Goal: Information Seeking & Learning: Learn about a topic

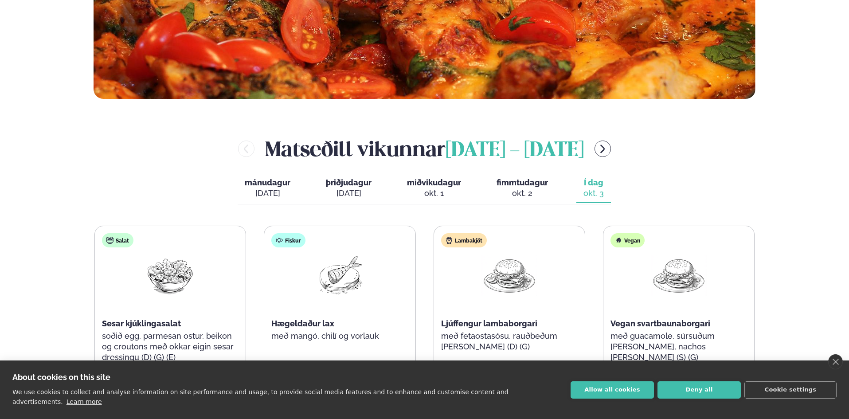
scroll to position [399, 0]
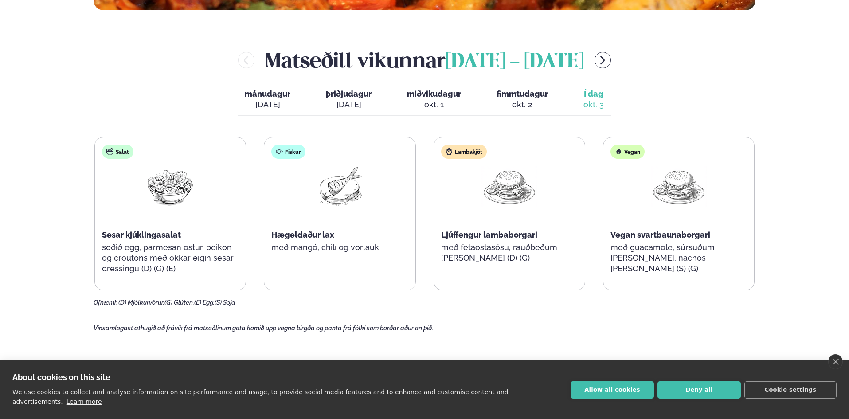
click at [30, 123] on div "Þjónusta Hádegismatur fyrir fyrirtæki Fyrirtækja veitingar Einkapartý Matseðill…" at bounding box center [424, 296] width 849 height 1390
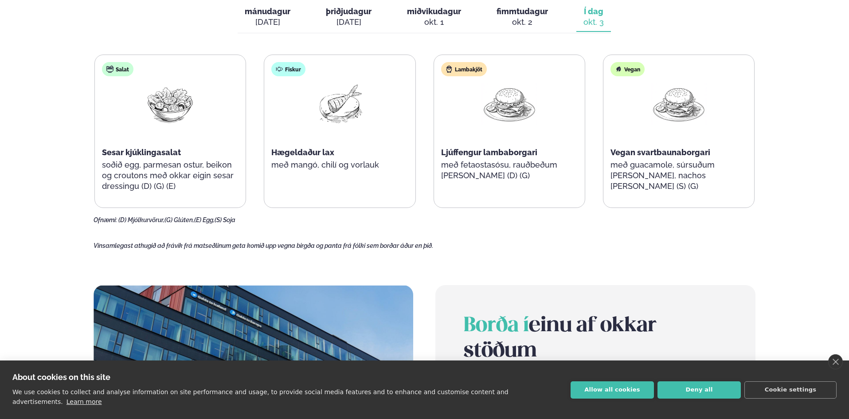
scroll to position [488, 0]
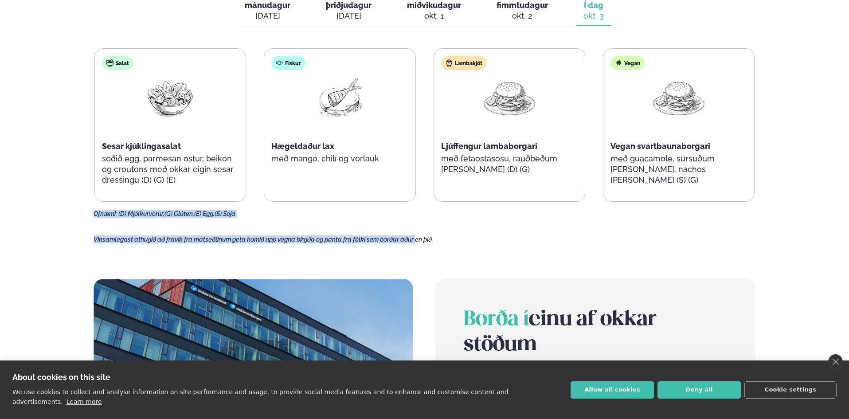
drag, startPoint x: 195, startPoint y: 218, endPoint x: 418, endPoint y: 247, distance: 224.4
click at [418, 247] on main "[PERSON_NAME] / Vikumatseðill Vikulegt matseðill okkar Komdu með á dagana þar s…" at bounding box center [424, 115] width 715 height 1207
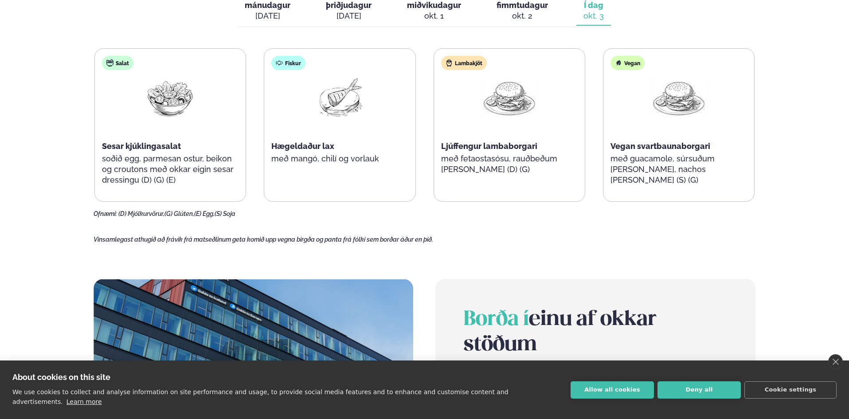
click at [445, 245] on main "[PERSON_NAME] / Vikumatseðill Vikulegt matseðill okkar Komdu með á dagana þar s…" at bounding box center [424, 115] width 715 height 1207
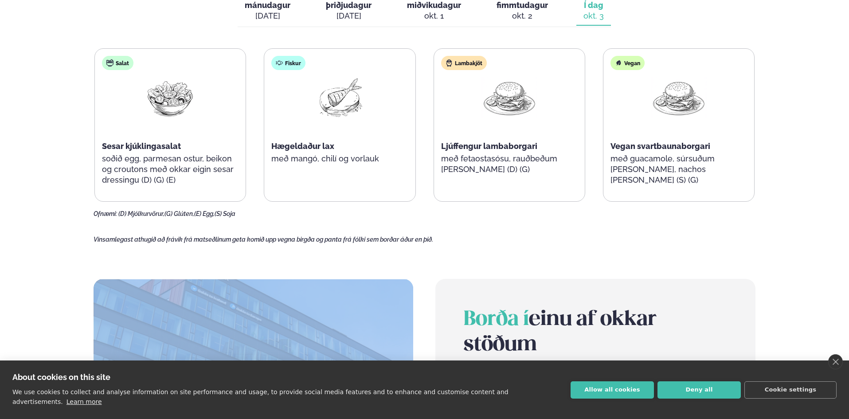
click at [445, 245] on main "[PERSON_NAME] / Vikumatseðill Vikulegt matseðill okkar Komdu með á dagana þar s…" at bounding box center [424, 115] width 715 height 1207
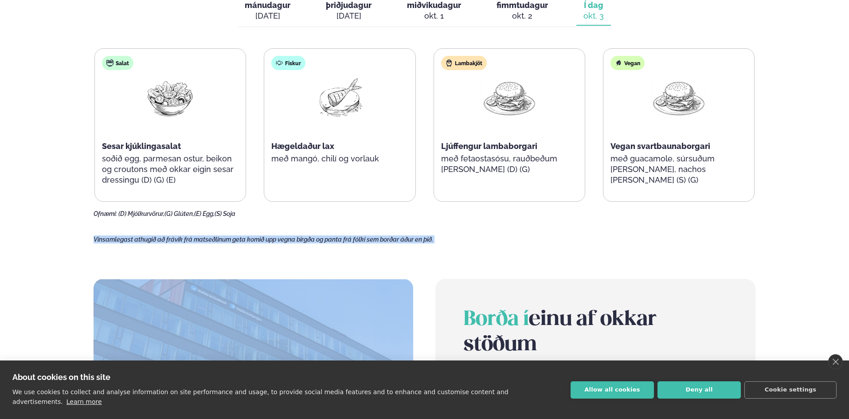
click at [445, 245] on main "[PERSON_NAME] / Vikumatseðill Vikulegt matseðill okkar Komdu með á dagana þar s…" at bounding box center [424, 115] width 715 height 1207
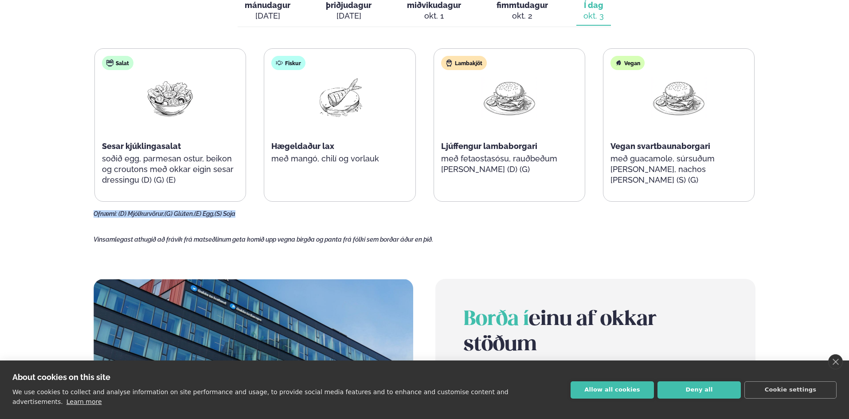
drag, startPoint x: 94, startPoint y: 217, endPoint x: 254, endPoint y: 214, distance: 160.0
click at [254, 214] on div "Ofnæmi: (D) Mjólkurvörur, (G) Glúten, (E) Egg, (S) Soja" at bounding box center [425, 214] width 662 height 7
click at [742, 249] on main "[PERSON_NAME] / Vikumatseðill Vikulegt matseðill okkar Komdu með á dagana þar s…" at bounding box center [424, 115] width 715 height 1207
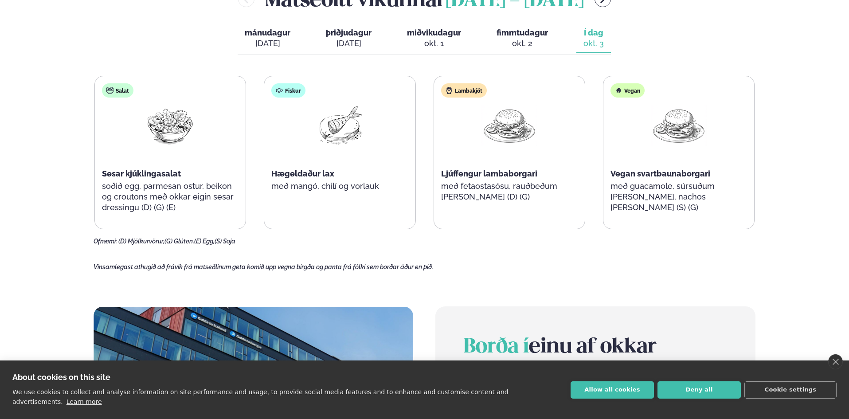
scroll to position [355, 0]
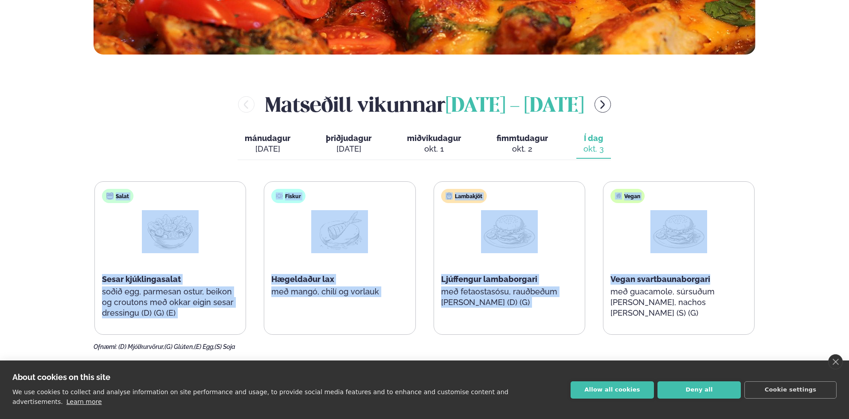
drag, startPoint x: 25, startPoint y: 163, endPoint x: 805, endPoint y: 271, distance: 787.6
click at [805, 271] on div "Þjónusta Hádegismatur fyrir fyrirtæki Fyrirtækja veitingar Einkapartý Matseðill…" at bounding box center [424, 340] width 849 height 1390
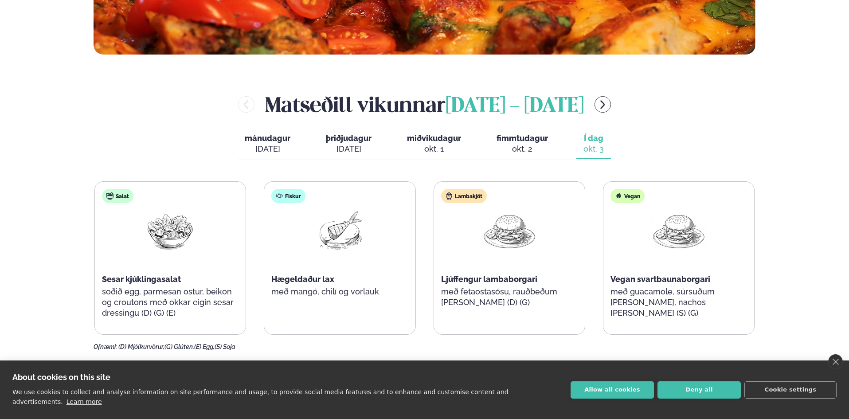
click at [743, 128] on div "[PERSON_NAME] [DATE] - [DATE] [PERSON_NAME]. [DATE] þriðjudagur þri. [DATE] mið…" at bounding box center [425, 220] width 662 height 261
click at [605, 106] on icon "menu-btn-right" at bounding box center [603, 104] width 4 height 8
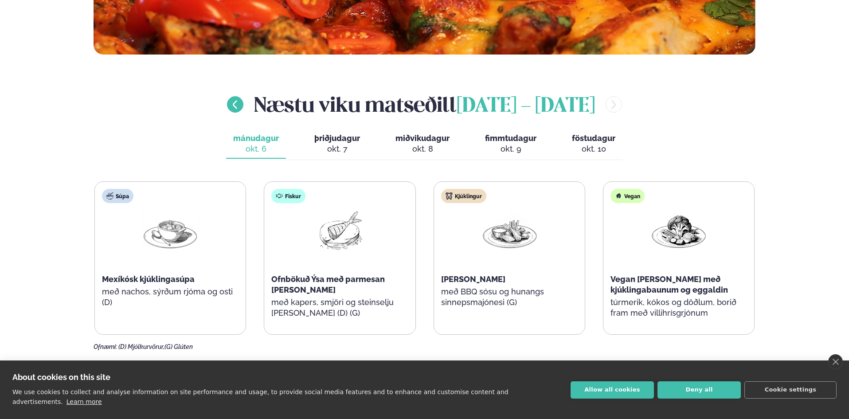
click at [229, 105] on button "menu-btn-left" at bounding box center [235, 104] width 16 height 16
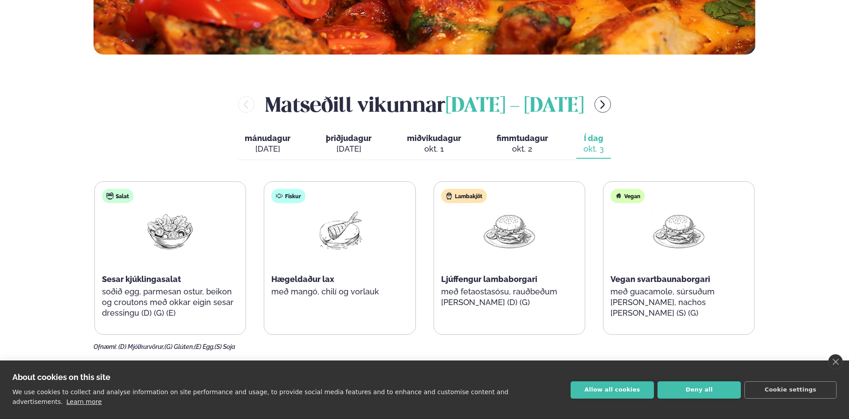
click at [730, 146] on div "[PERSON_NAME] [DATE] - [DATE] [PERSON_NAME]. [DATE] þriðjudagur þri. [DATE] mið…" at bounding box center [425, 220] width 662 height 261
drag, startPoint x: 836, startPoint y: 370, endPoint x: 830, endPoint y: 357, distance: 14.1
click at [836, 369] on link "close" at bounding box center [835, 361] width 15 height 15
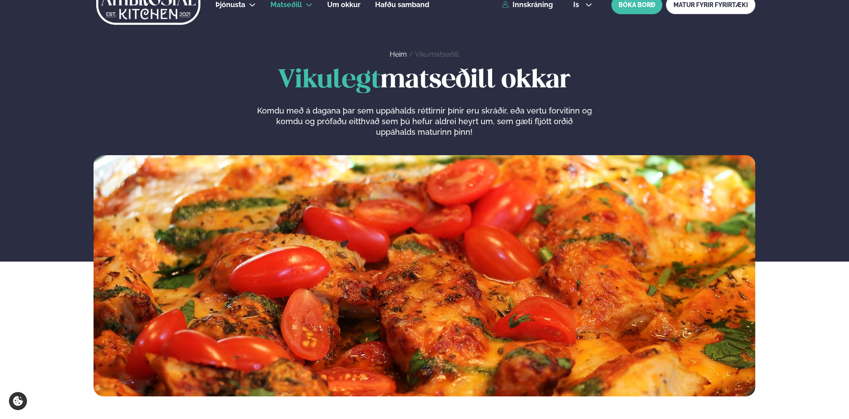
click at [804, 327] on div "Vikulegt matseðill okkar Komdu með á dagana þar sem uppáhalds réttirnir þínir e…" at bounding box center [424, 231] width 849 height 330
